Goal: Information Seeking & Learning: Learn about a topic

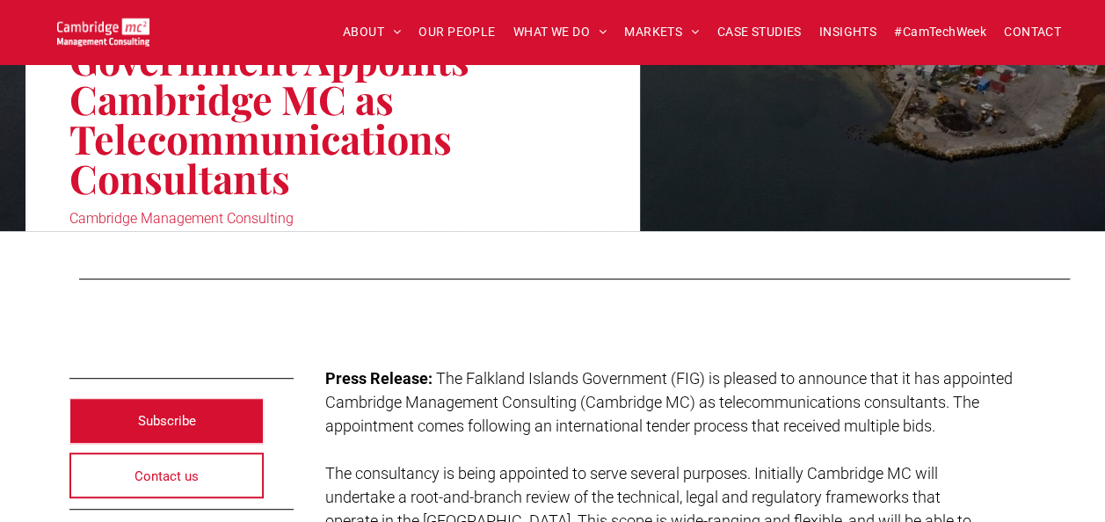
scroll to position [281, 0]
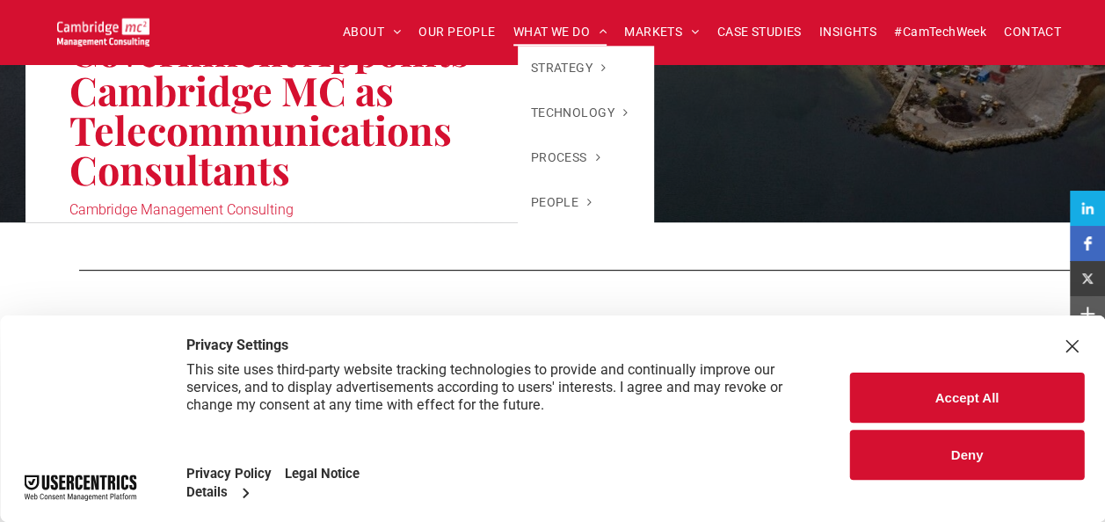
click at [556, 26] on span "WHAT WE DO" at bounding box center [560, 31] width 94 height 27
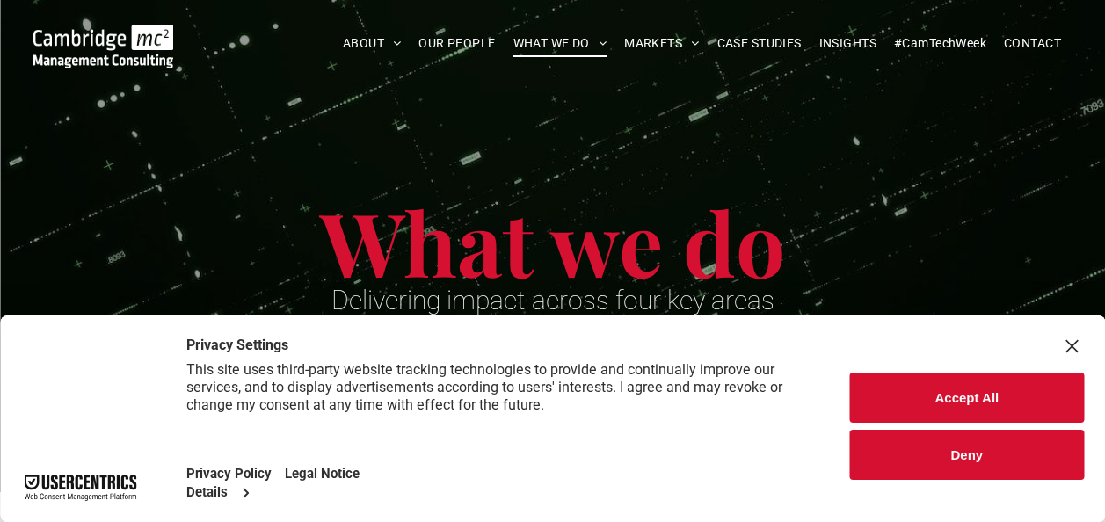
click at [966, 461] on button "Deny" at bounding box center [967, 455] width 234 height 50
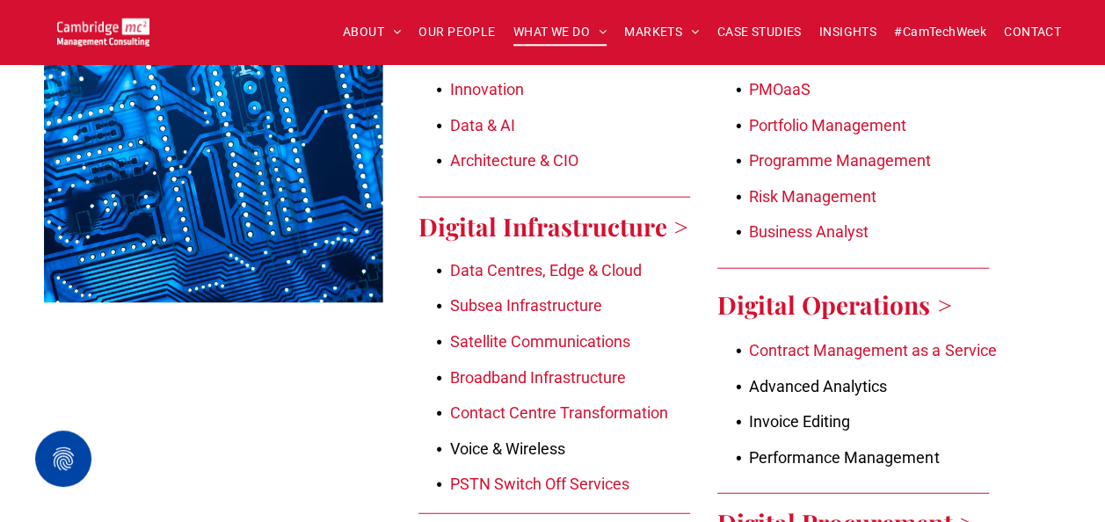
scroll to position [2005, 0]
click at [520, 332] on link "Satellite Communications" at bounding box center [540, 340] width 180 height 18
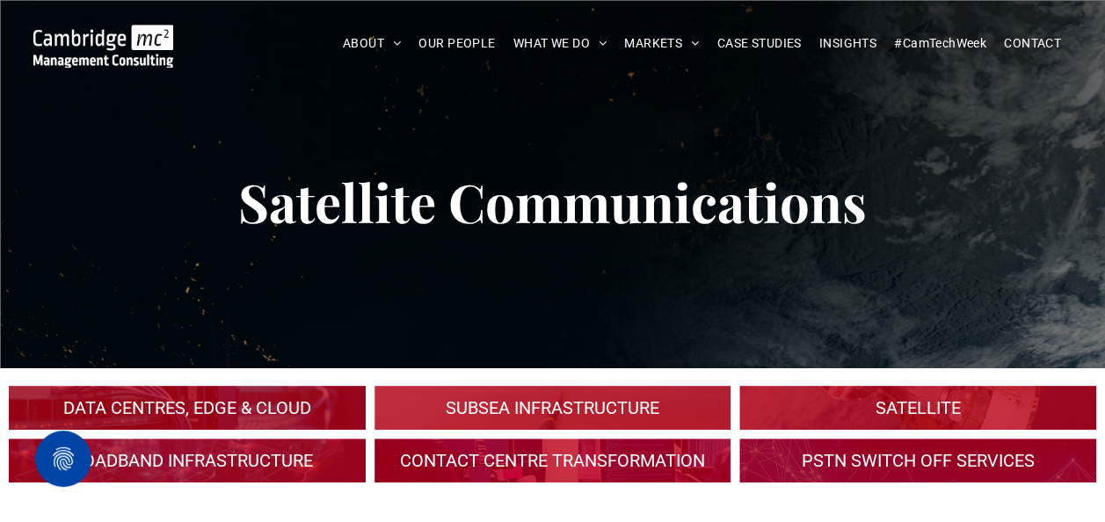
click at [542, 411] on link at bounding box center [552, 408] width 378 height 47
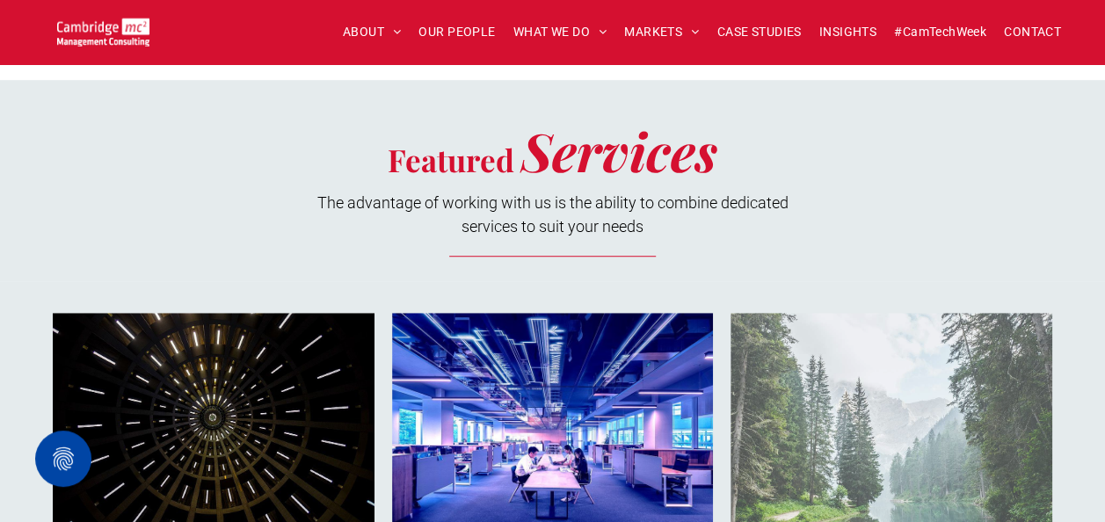
scroll to position [3798, 0]
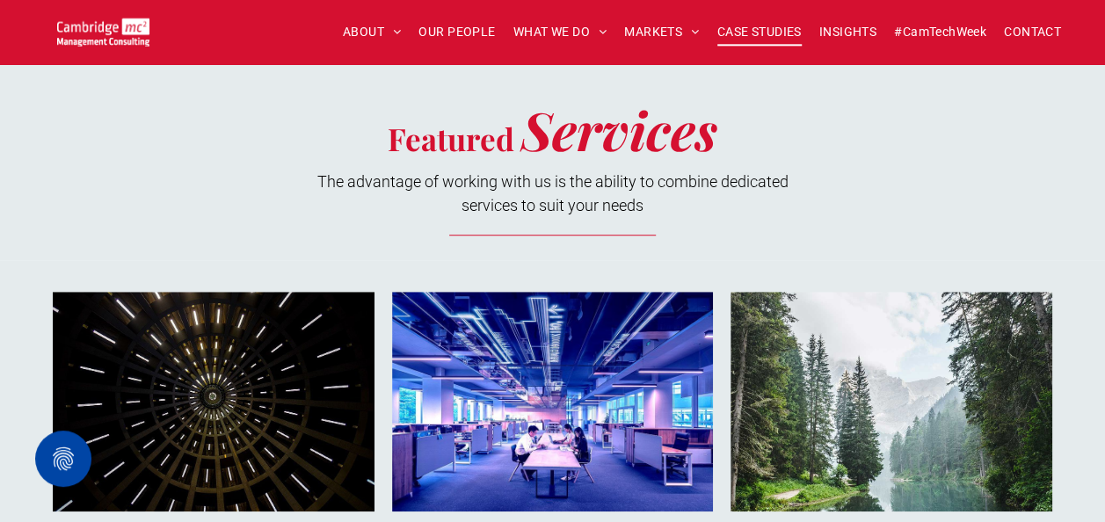
click at [735, 27] on span "CASE STUDIES" at bounding box center [759, 31] width 84 height 27
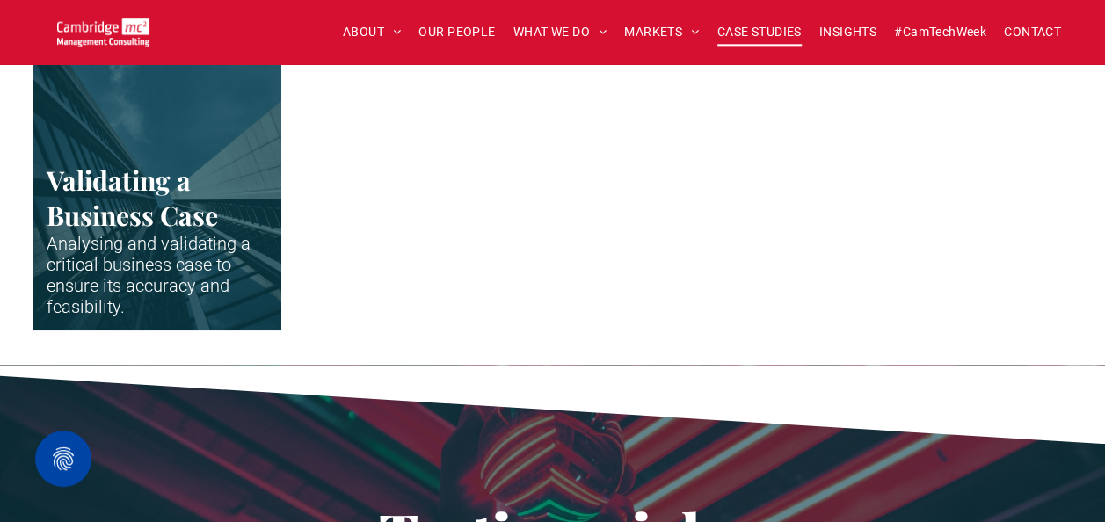
scroll to position [4067, 0]
